Goal: Task Accomplishment & Management: Manage account settings

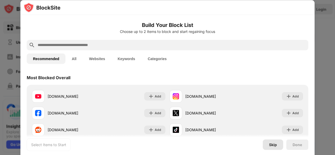
click at [274, 145] on div "Skip" at bounding box center [273, 145] width 8 height 4
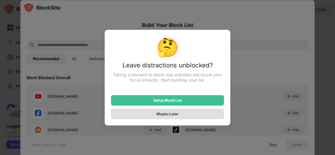
click at [182, 114] on div "Maybe Later" at bounding box center [167, 114] width 113 height 10
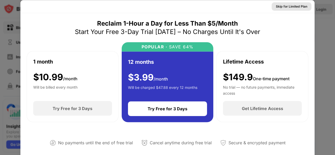
click at [284, 7] on div "Skip for Limited Plan" at bounding box center [291, 6] width 31 height 5
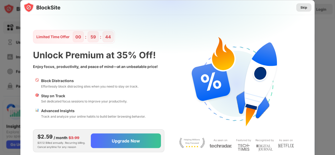
click at [305, 7] on div "Skip" at bounding box center [303, 7] width 7 height 5
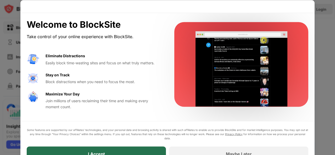
click at [144, 152] on div "I Accept" at bounding box center [96, 153] width 139 height 15
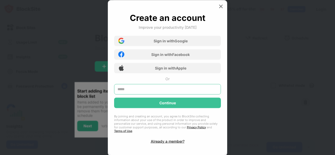
click at [163, 89] on input "text" at bounding box center [167, 89] width 107 height 10
click at [221, 7] on img at bounding box center [220, 6] width 5 height 5
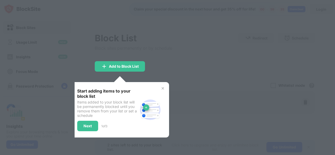
click at [162, 88] on img at bounding box center [163, 88] width 4 height 4
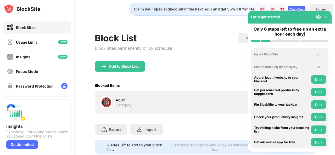
click at [326, 18] on img at bounding box center [325, 16] width 5 height 5
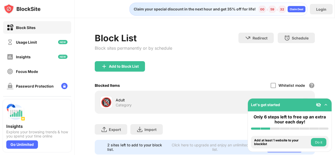
scroll to position [18, 0]
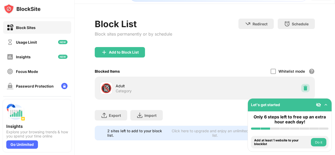
click at [303, 86] on img at bounding box center [305, 88] width 5 height 5
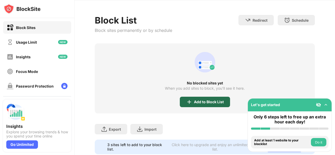
click at [201, 104] on div "Add to Block List" at bounding box center [209, 102] width 30 height 4
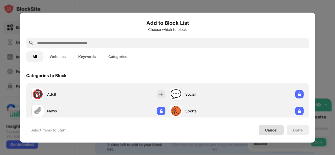
click at [270, 131] on div "Cancel" at bounding box center [271, 130] width 12 height 4
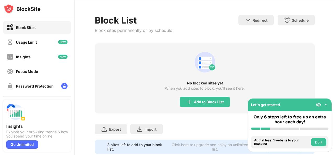
scroll to position [35, 0]
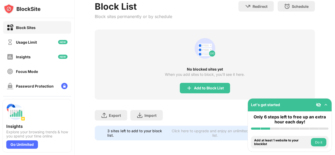
drag, startPoint x: 334, startPoint y: 70, endPoint x: 334, endPoint y: 123, distance: 52.6
click at [334, 123] on div "Claim your special discount in the next hour and get 35% off for life! 00 : 59 …" at bounding box center [205, 77] width 260 height 155
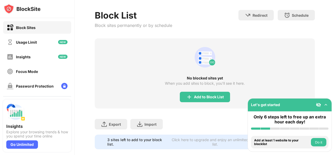
scroll to position [0, 0]
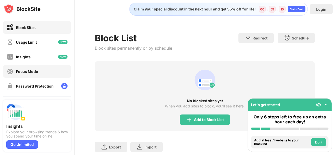
click at [25, 71] on div "Focus Mode" at bounding box center [27, 71] width 22 height 4
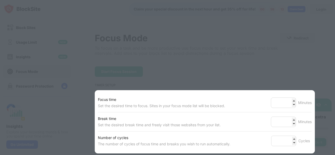
click at [324, 67] on div at bounding box center [167, 77] width 335 height 155
drag, startPoint x: 282, startPoint y: 101, endPoint x: 244, endPoint y: 105, distance: 38.1
click at [244, 105] on div "Focus time Set the desired time to focus. Sites in your focus mode list will be…" at bounding box center [205, 102] width 214 height 19
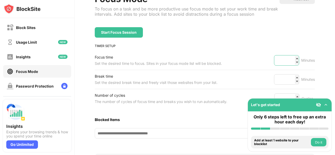
scroll to position [39, 0]
type input "***"
click at [317, 51] on div "Focus Mode To focus on a task and be more productive use focus mode to set your…" at bounding box center [205, 113] width 260 height 269
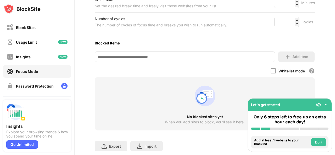
scroll to position [119, 0]
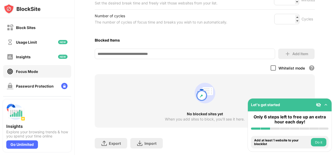
click at [270, 69] on div at bounding box center [272, 67] width 5 height 5
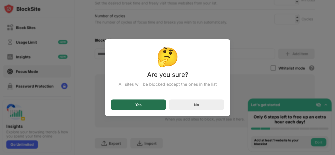
click at [154, 108] on div "Yes" at bounding box center [138, 104] width 55 height 10
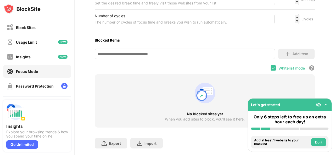
click at [182, 53] on input at bounding box center [185, 54] width 180 height 10
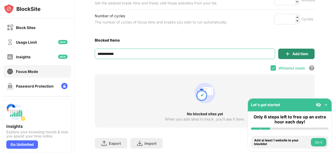
type input "**********"
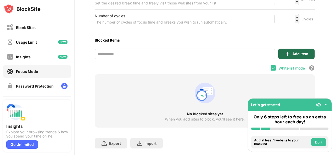
click at [292, 54] on div "Add Item" at bounding box center [300, 54] width 16 height 4
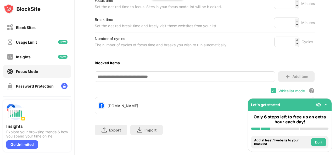
scroll to position [99, 0]
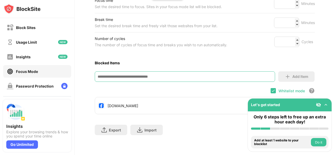
click at [187, 76] on input at bounding box center [185, 76] width 180 height 10
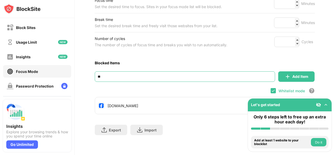
type input "*"
type input "**********"
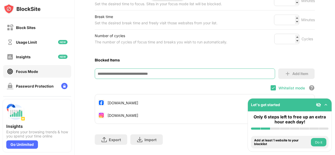
click at [187, 76] on input at bounding box center [185, 74] width 180 height 10
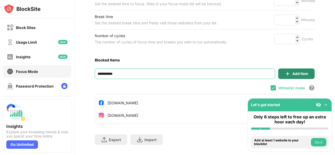
type input "**********"
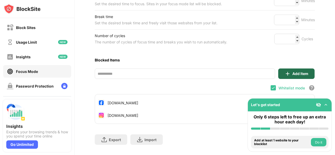
click at [294, 73] on div "Add Item" at bounding box center [300, 74] width 16 height 4
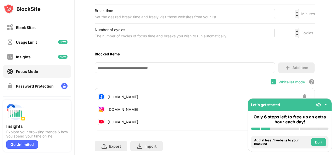
scroll to position [124, 0]
